Goal: Information Seeking & Learning: Understand process/instructions

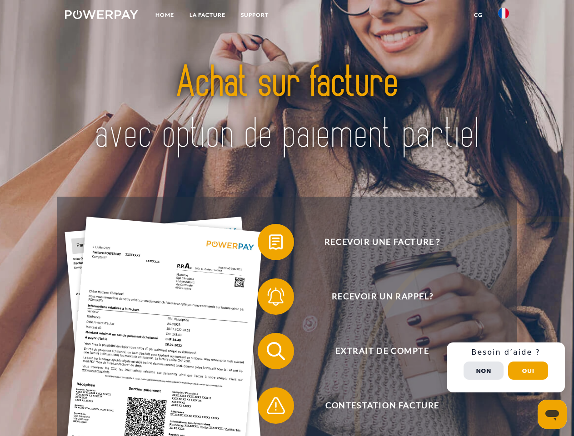
click at [101, 16] on img at bounding box center [101, 14] width 73 height 9
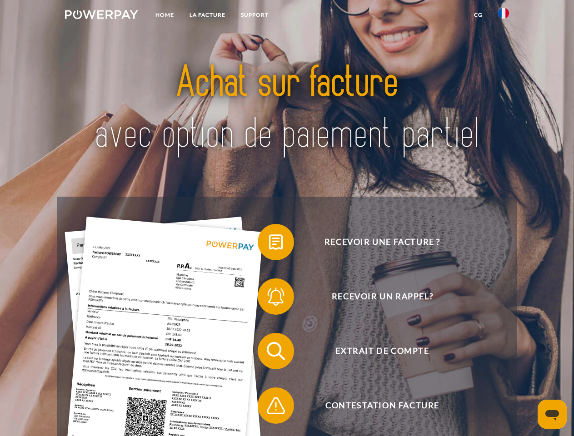
click at [504, 16] on img at bounding box center [503, 13] width 11 height 11
click at [478, 15] on link "CG" at bounding box center [478, 15] width 24 height 16
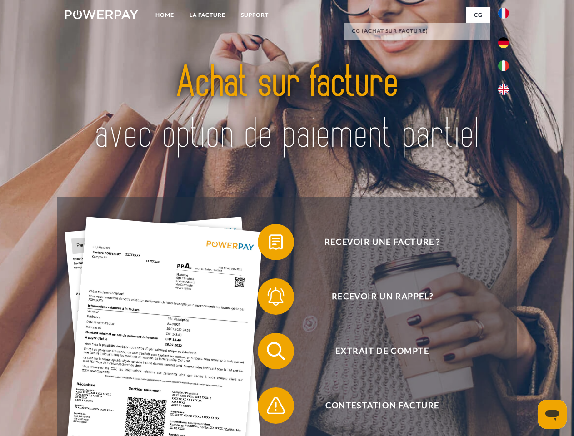
click at [269, 244] on span at bounding box center [262, 242] width 45 height 45
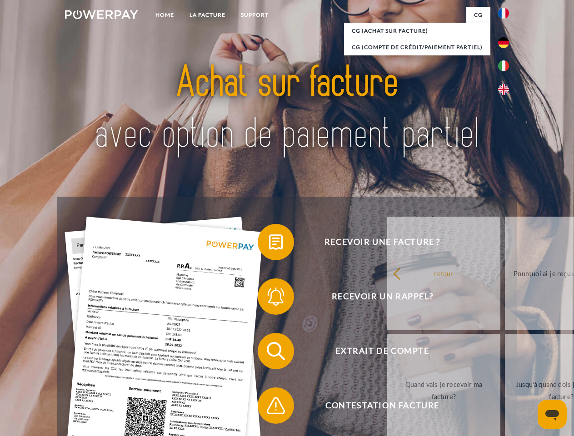
click at [505, 299] on link "Pourquoi ai-je reçu une facture?" at bounding box center [561, 274] width 113 height 114
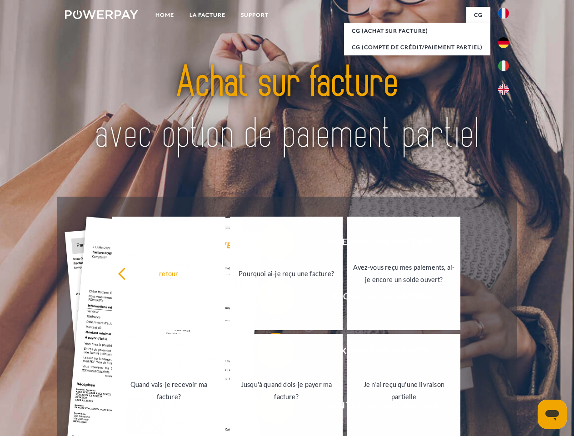
click at [347, 353] on link "Je n'ai reçu qu'une livraison partielle" at bounding box center [403, 391] width 113 height 114
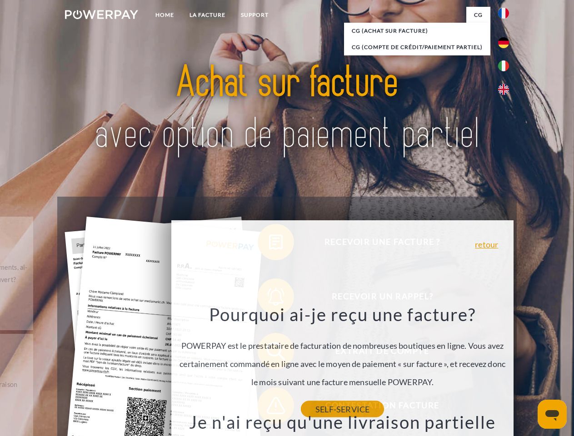
click at [301, 408] on link "SELF-SERVICE" at bounding box center [342, 409] width 83 height 16
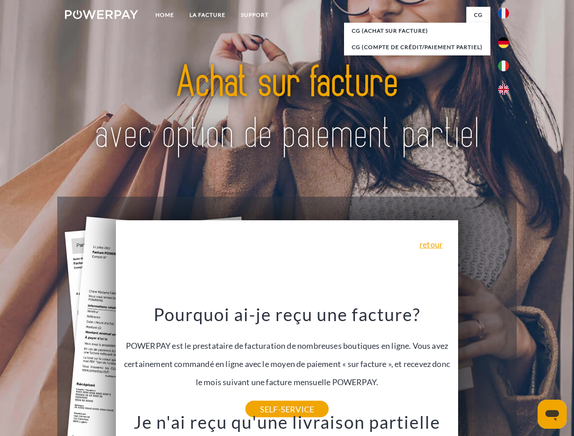
click at [506, 368] on div "Recevoir une facture ? Recevoir un rappel? Extrait de compte retour" at bounding box center [286, 379] width 459 height 364
click at [484, 370] on span "Extrait de compte" at bounding box center [382, 351] width 223 height 36
click at [528, 371] on header "Home LA FACTURE Support" at bounding box center [287, 314] width 574 height 628
